Goal: Manage account settings

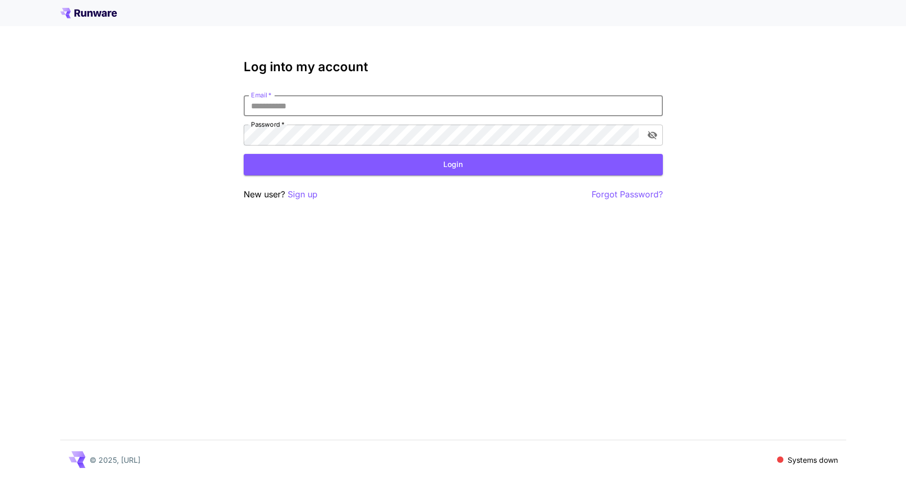
type input "**********"
click at [453, 165] on button "Login" at bounding box center [453, 164] width 419 height 21
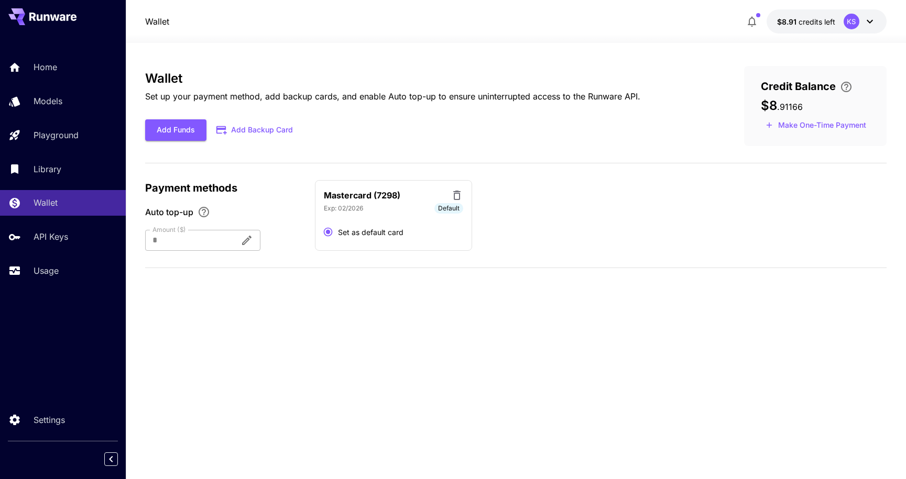
click at [871, 21] on icon at bounding box center [870, 22] width 6 height 4
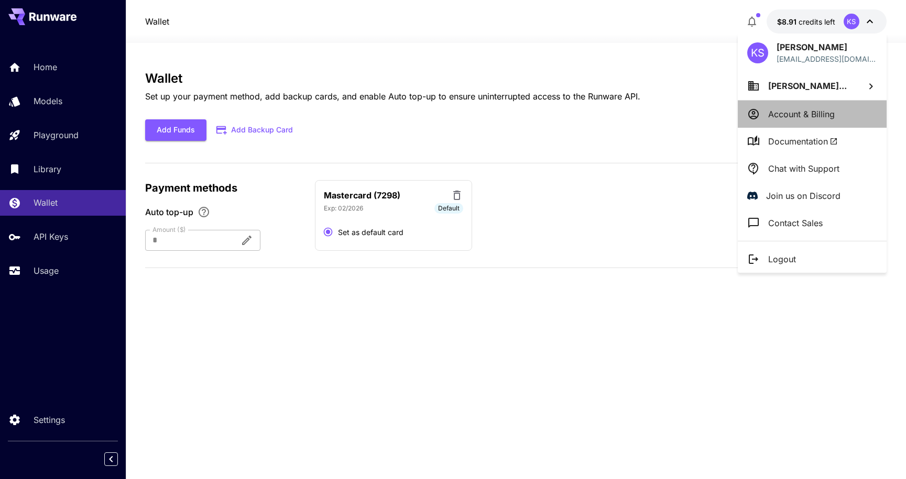
click at [804, 113] on p "Account & Billing" at bounding box center [801, 114] width 67 height 13
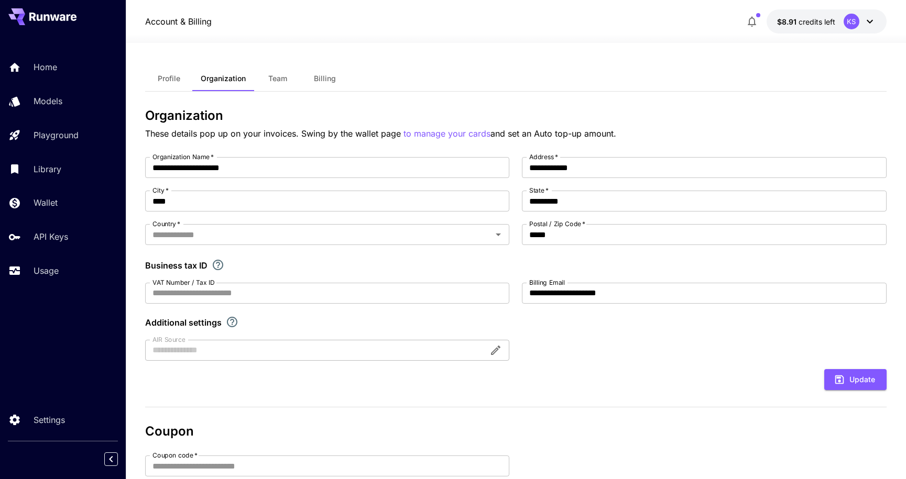
type input "*******"
click at [873, 20] on icon at bounding box center [870, 21] width 13 height 13
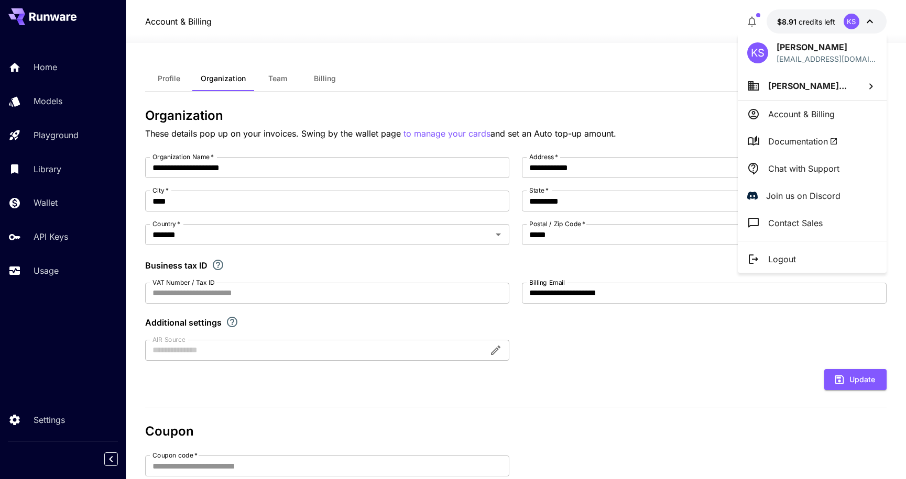
click at [638, 67] on div at bounding box center [453, 239] width 906 height 479
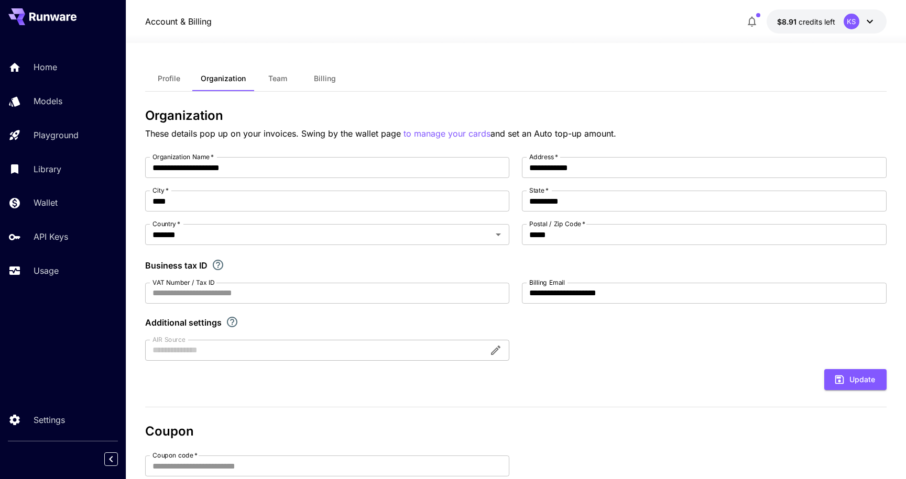
click at [171, 79] on span "Profile" at bounding box center [169, 78] width 23 height 9
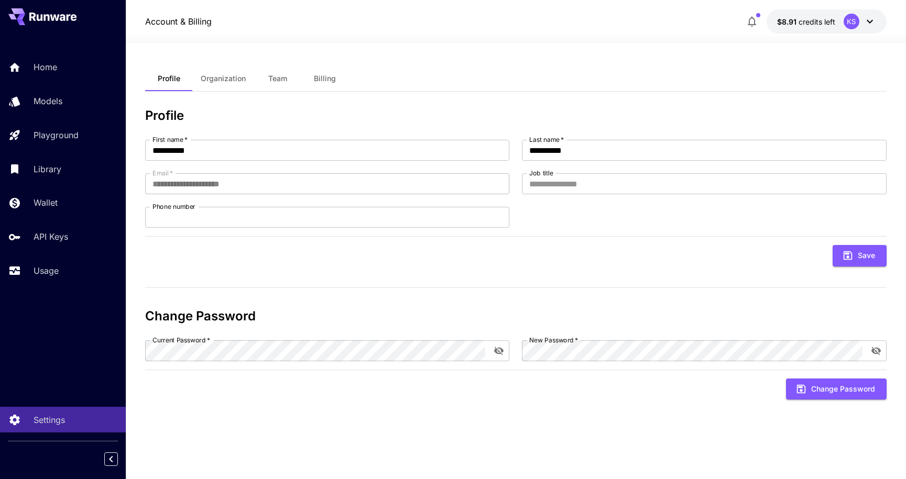
click at [280, 79] on span "Team" at bounding box center [277, 78] width 19 height 9
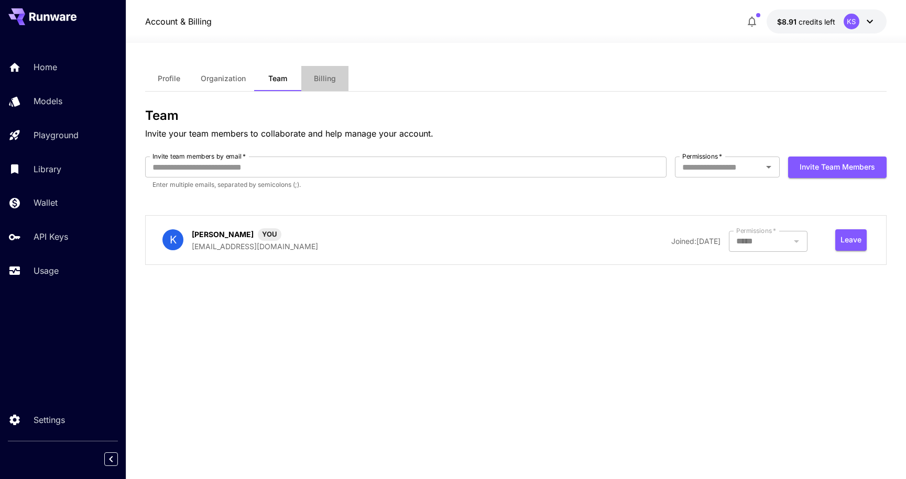
click at [326, 79] on span "Billing" at bounding box center [325, 78] width 22 height 9
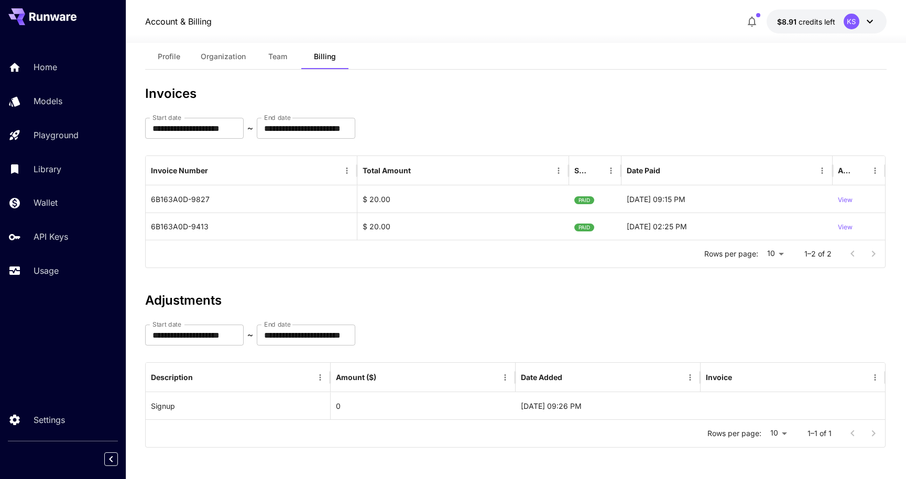
scroll to position [22, 0]
click at [848, 201] on p "View" at bounding box center [845, 200] width 15 height 10
